Goal: Task Accomplishment & Management: Manage account settings

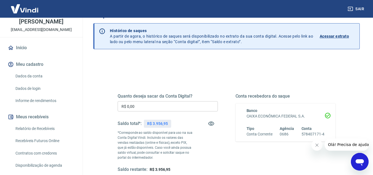
scroll to position [28, 0]
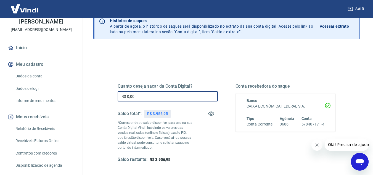
click at [157, 97] on input "R$ 0,00" at bounding box center [168, 96] width 100 height 10
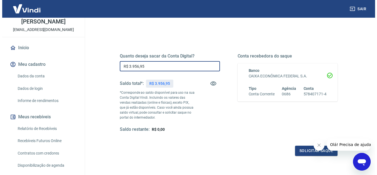
scroll to position [103, 0]
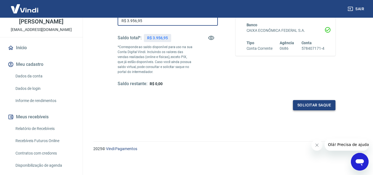
type input "R$ 3.956,95"
click at [304, 107] on button "Solicitar saque" at bounding box center [314, 105] width 43 height 10
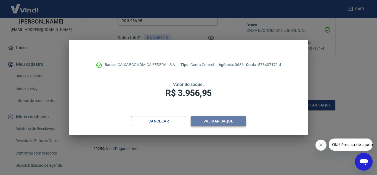
click at [228, 124] on button "Validar saque" at bounding box center [218, 121] width 55 height 10
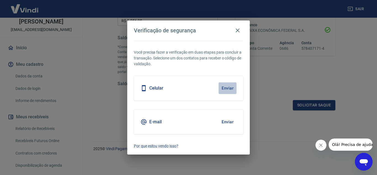
click at [224, 90] on button "Enviar" at bounding box center [228, 88] width 18 height 12
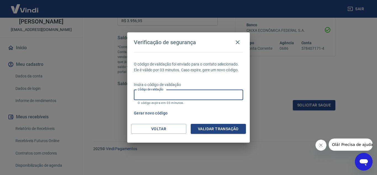
click at [156, 93] on div "Código de validação Código de validação O código expira em 03 minutos." at bounding box center [188, 97] width 109 height 15
type input "209655"
click at [214, 127] on button "Validar transação" at bounding box center [218, 129] width 55 height 10
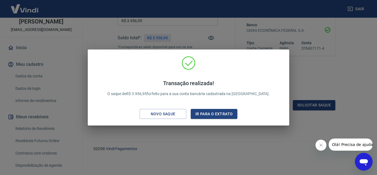
click at [137, 34] on div "Transação realizada! O saque de R$ 3.956,95 foi feito para a sua conta bancária…" at bounding box center [188, 87] width 377 height 175
